Goal: Information Seeking & Learning: Learn about a topic

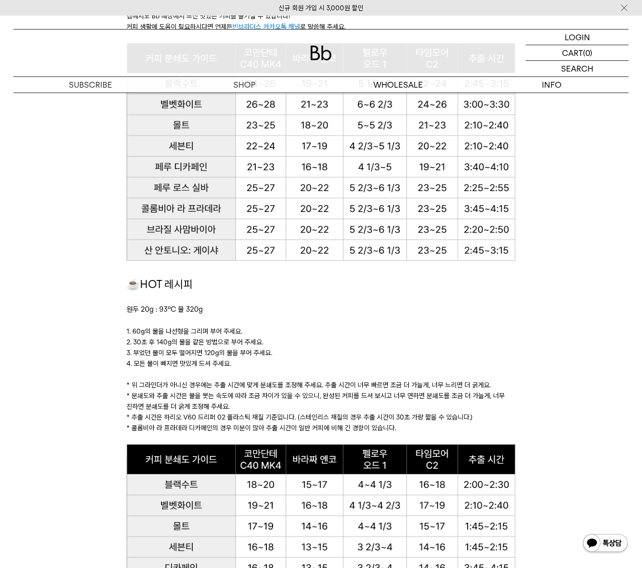
scroll to position [596, 0]
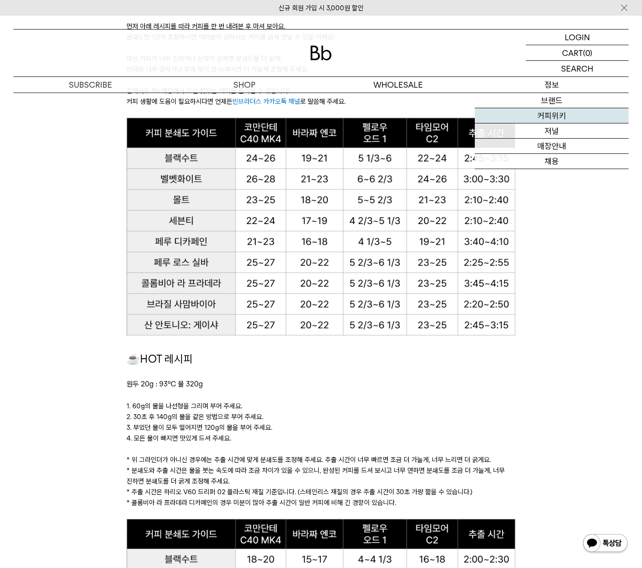
click at [552, 116] on link "커피위키" at bounding box center [552, 115] width 154 height 15
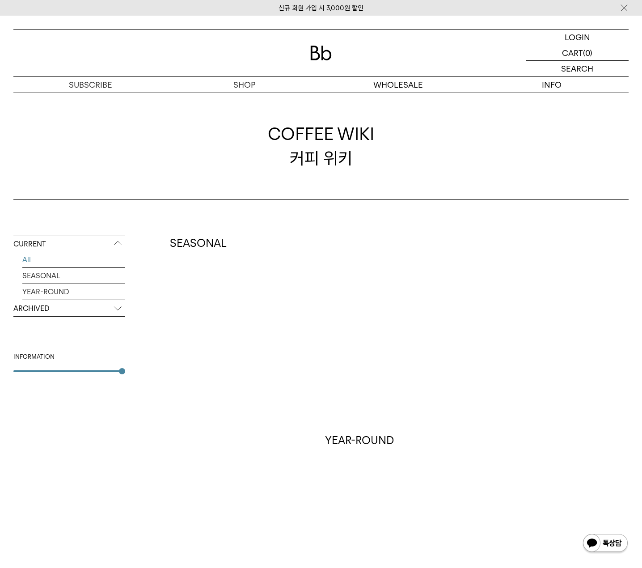
scroll to position [75, 0]
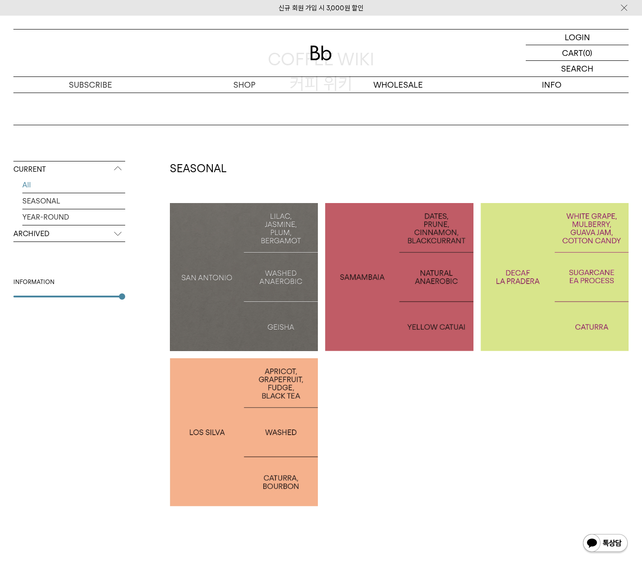
click at [253, 431] on p "PERU LOS SILVA" at bounding box center [244, 432] width 148 height 13
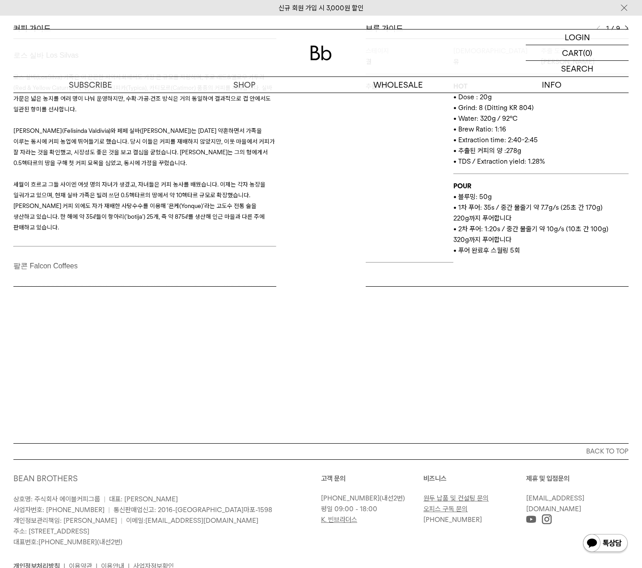
scroll to position [298, 0]
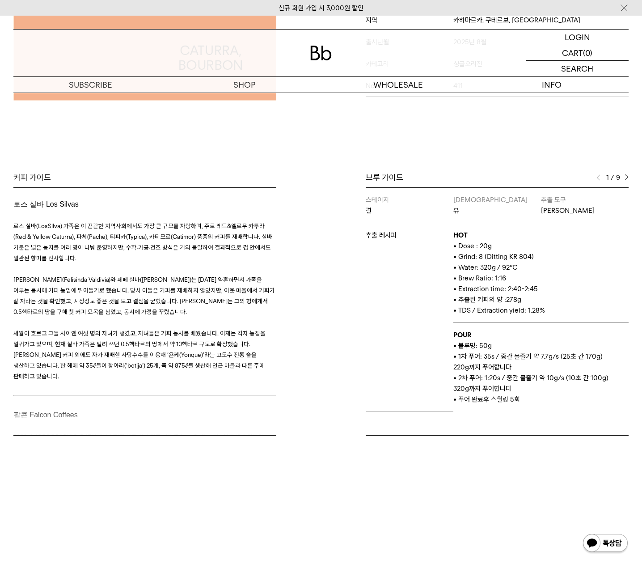
click at [625, 178] on img at bounding box center [627, 177] width 4 height 6
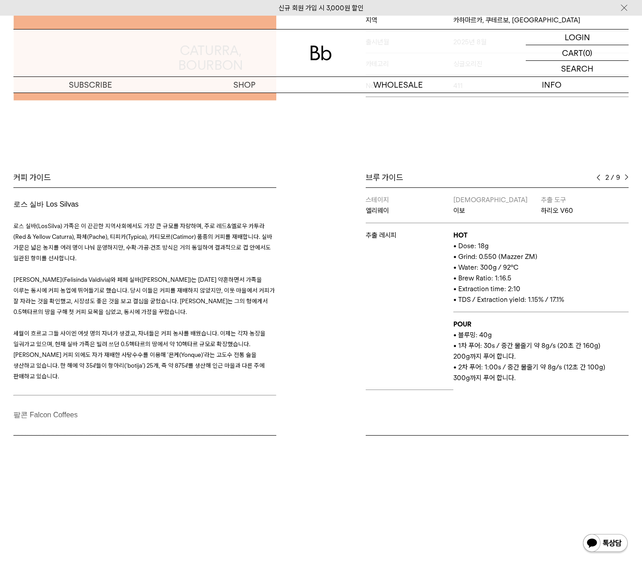
click at [625, 178] on img at bounding box center [627, 177] width 4 height 6
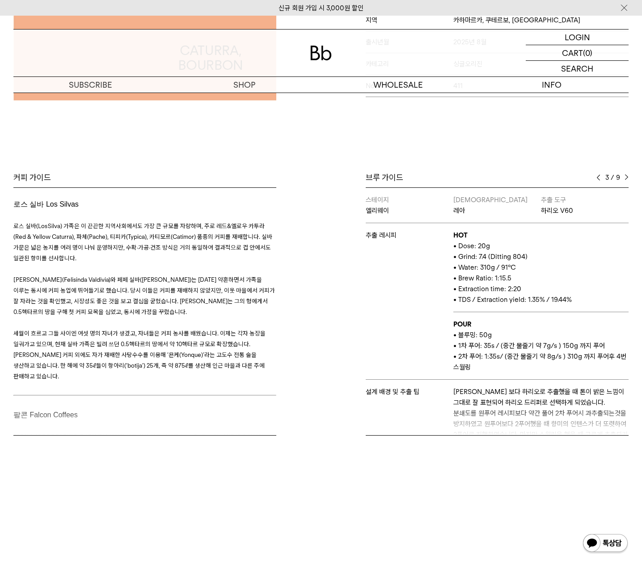
scroll to position [79, 0]
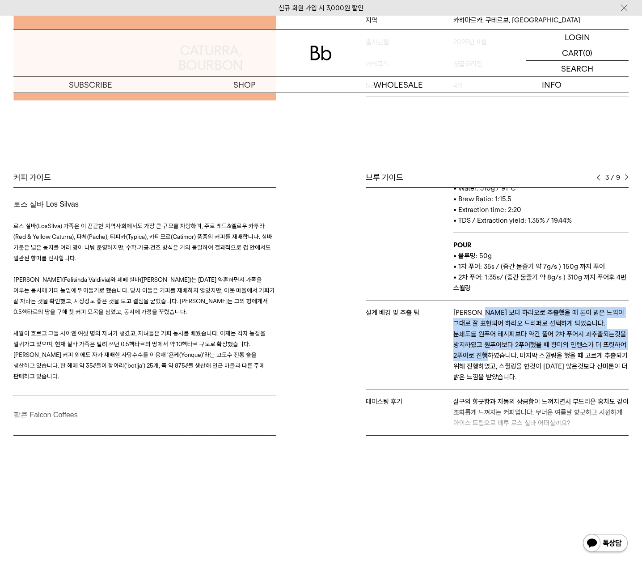
drag, startPoint x: 490, startPoint y: 313, endPoint x: 544, endPoint y: 358, distance: 70.5
click at [542, 355] on p "[PERSON_NAME] 보다 하리오로 추출했을 때 톤이 밝은 느낌이 그대로 잘 표현되어 하리오 드리퍼로 선택하게 되었습니다. 분쇄도를 원푸어…" at bounding box center [540, 344] width 175 height 75
click at [544, 358] on p "[PERSON_NAME] 보다 하리오로 추출했을 때 톤이 밝은 느낌이 그대로 잘 표현되어 하리오 드리퍼로 선택하게 되었습니다. 분쇄도를 원푸어…" at bounding box center [540, 344] width 175 height 75
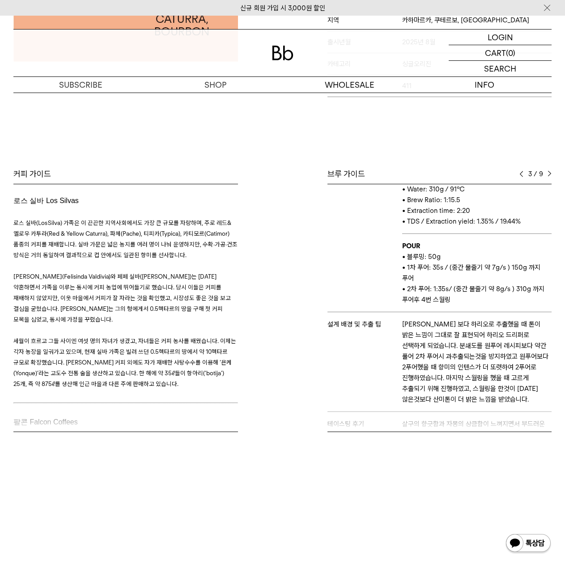
scroll to position [111, 0]
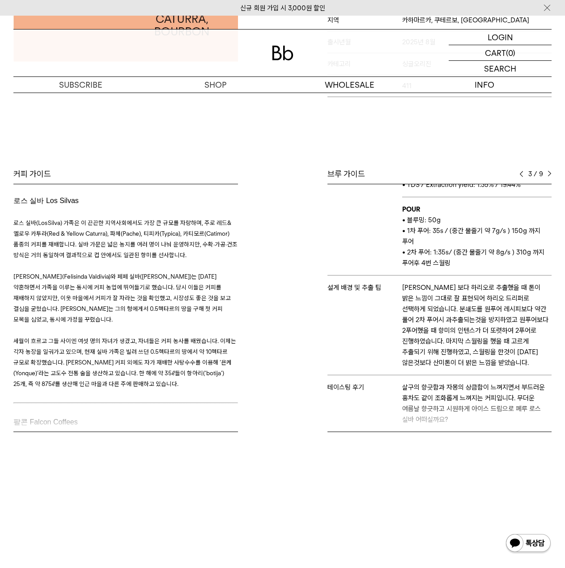
drag, startPoint x: 459, startPoint y: 416, endPoint x: 424, endPoint y: 386, distance: 46.3
click at [426, 387] on div "브루 가이드 3 / 9 스테이지 결 바리스타 유 추출 도구 칼리타 웨이브 추출 레시피 HOT • Dose : 20g • Grind: 8 (Di…" at bounding box center [420, 300] width 274 height 263
click at [423, 385] on p "살구의 향긋함과 자몽의 상큼함이 느껴지면서 부드러운 홍차도 같이 조화롭게 느껴지는 커피입니다. 무더운 여름날 향긋하고 시원하게 아이스 드립으로…" at bounding box center [476, 403] width 149 height 43
drag, startPoint x: 394, startPoint y: 385, endPoint x: 446, endPoint y: 429, distance: 67.9
click at [446, 429] on div "브루 가이드 3 / 9 스테이지 결 바리스타 유 추출 도구 칼리타 웨이브 추출 레시피 HOT • Dose : 20g • Grind: 8 (Di…" at bounding box center [420, 300] width 274 height 263
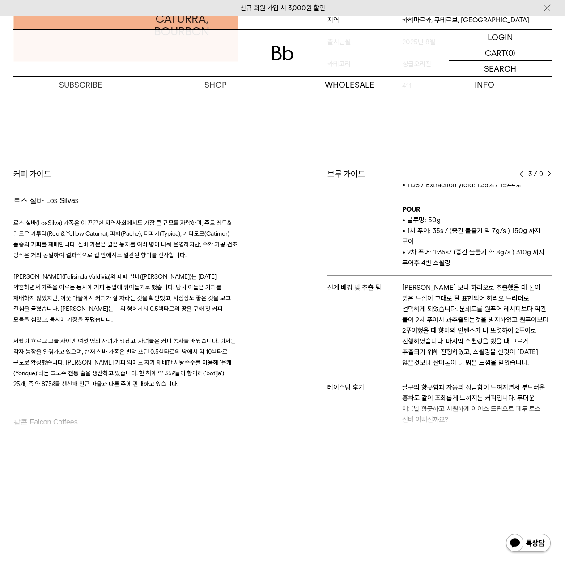
click at [452, 420] on div "브루 가이드 3 / 9 스테이지 결 바리스타 유 추출 도구 칼리타 웨이브 추출 레시피 HOT • Dose : 20g • Grind: 8 (Di…" at bounding box center [420, 300] width 274 height 263
drag, startPoint x: 452, startPoint y: 420, endPoint x: 414, endPoint y: 384, distance: 53.5
click at [414, 384] on div "브루 가이드 3 / 9 스테이지 결 바리스타 유 추출 도구 칼리타 웨이브 추출 레시피 HOT • Dose : 20g • Grind: 8 (Di…" at bounding box center [420, 300] width 274 height 263
click at [412, 383] on p "살구의 향긋함과 자몽의 상큼함이 느껴지면서 부드러운 홍차도 같이 조화롭게 느껴지는 커피입니다. 무더운 여름날 향긋하고 시원하게 아이스 드립으로…" at bounding box center [476, 403] width 149 height 43
